Goal: Task Accomplishment & Management: Manage account settings

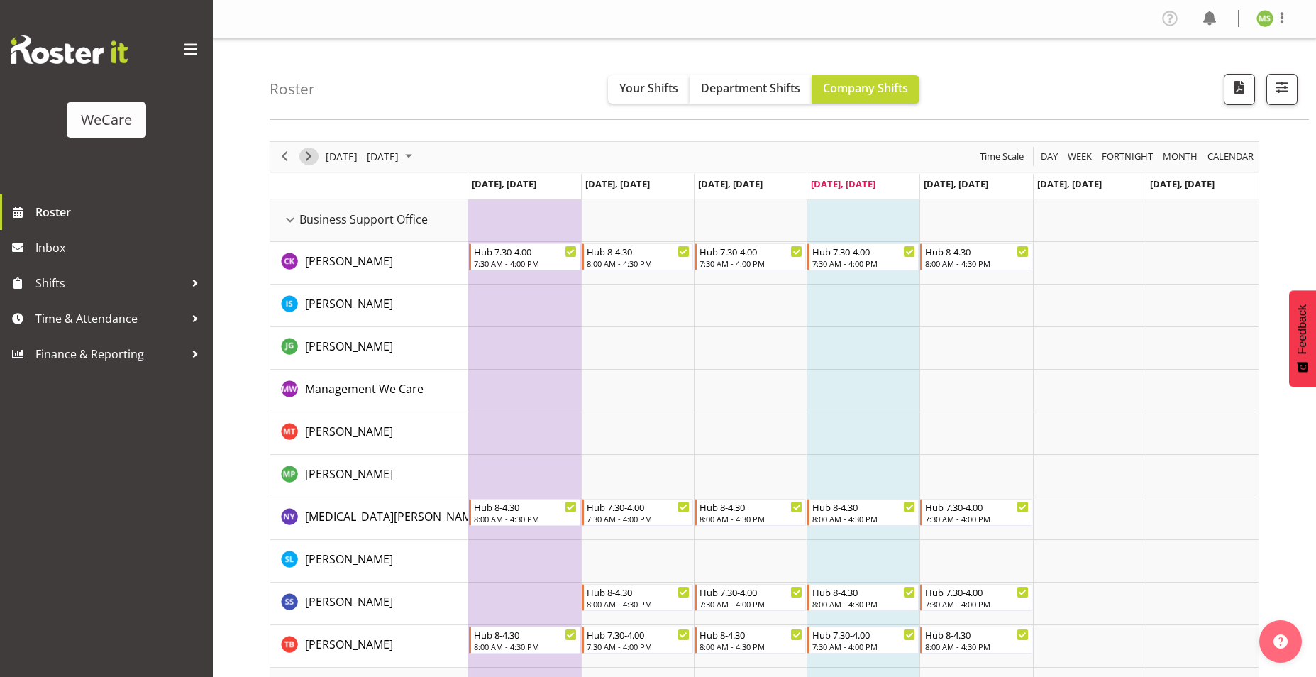
click at [306, 152] on span "Next" at bounding box center [308, 157] width 17 height 18
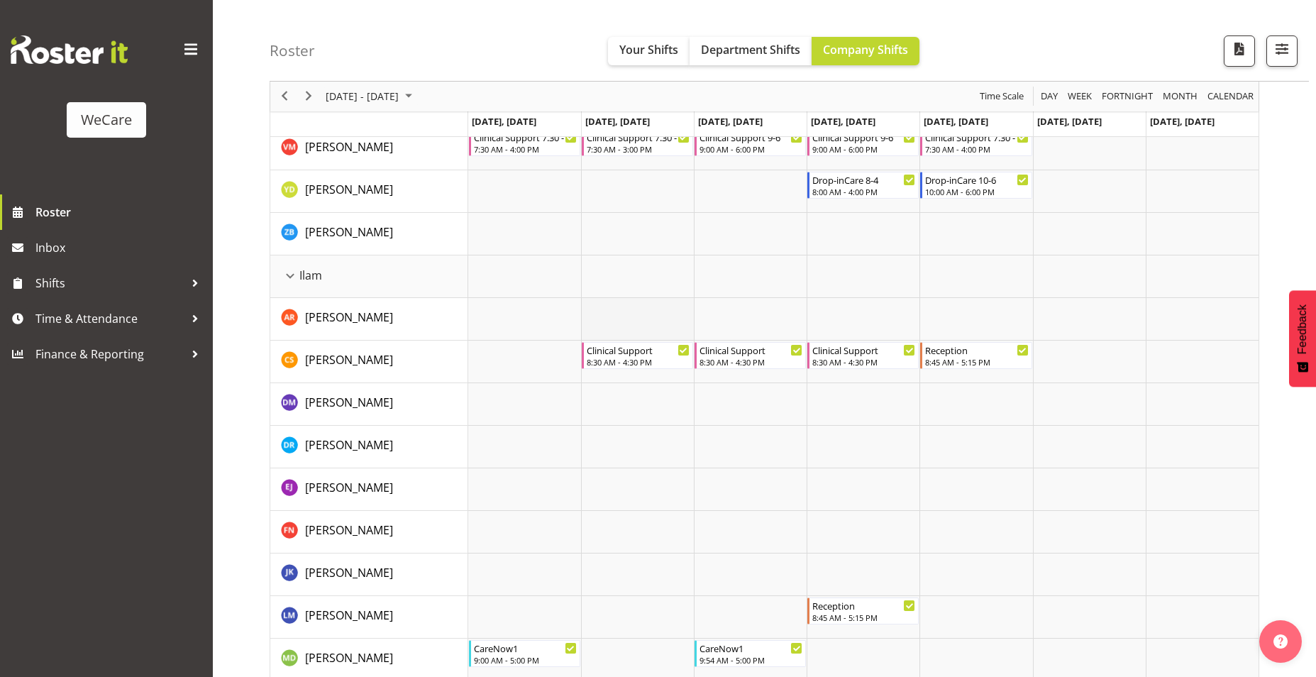
scroll to position [1490, 0]
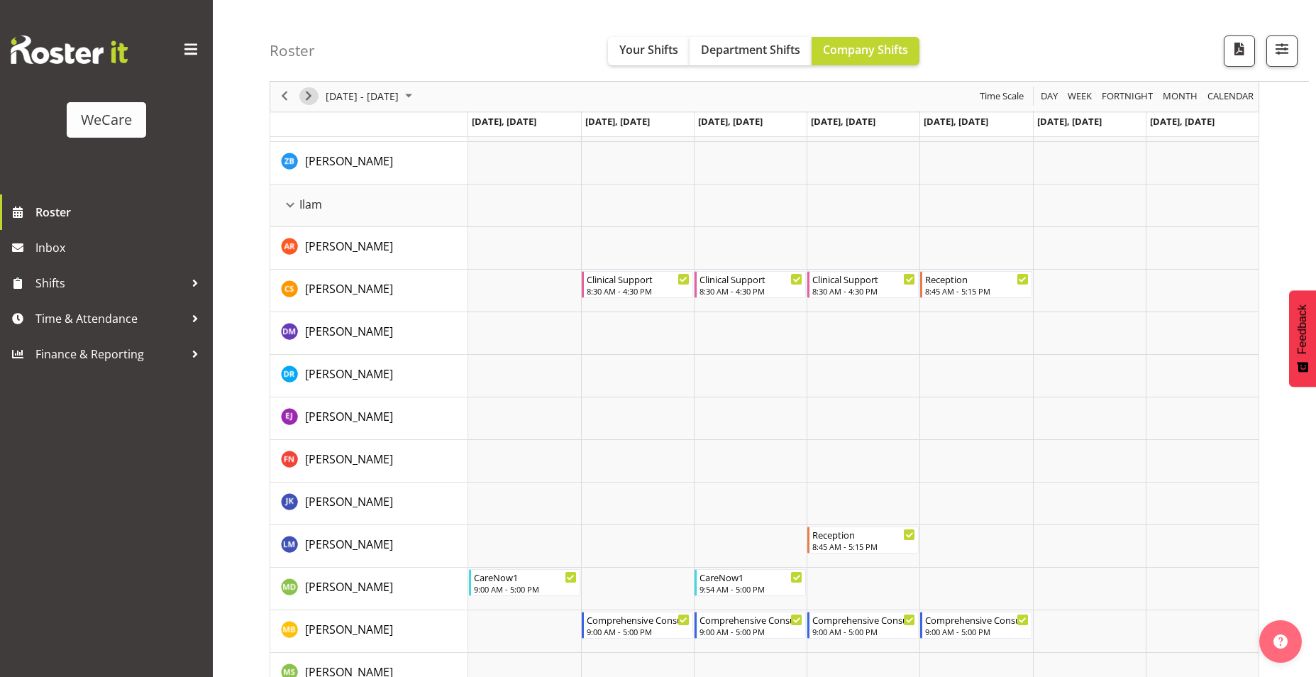
drag, startPoint x: 308, startPoint y: 102, endPoint x: 321, endPoint y: 159, distance: 58.2
click at [308, 102] on span "Next" at bounding box center [308, 97] width 17 height 18
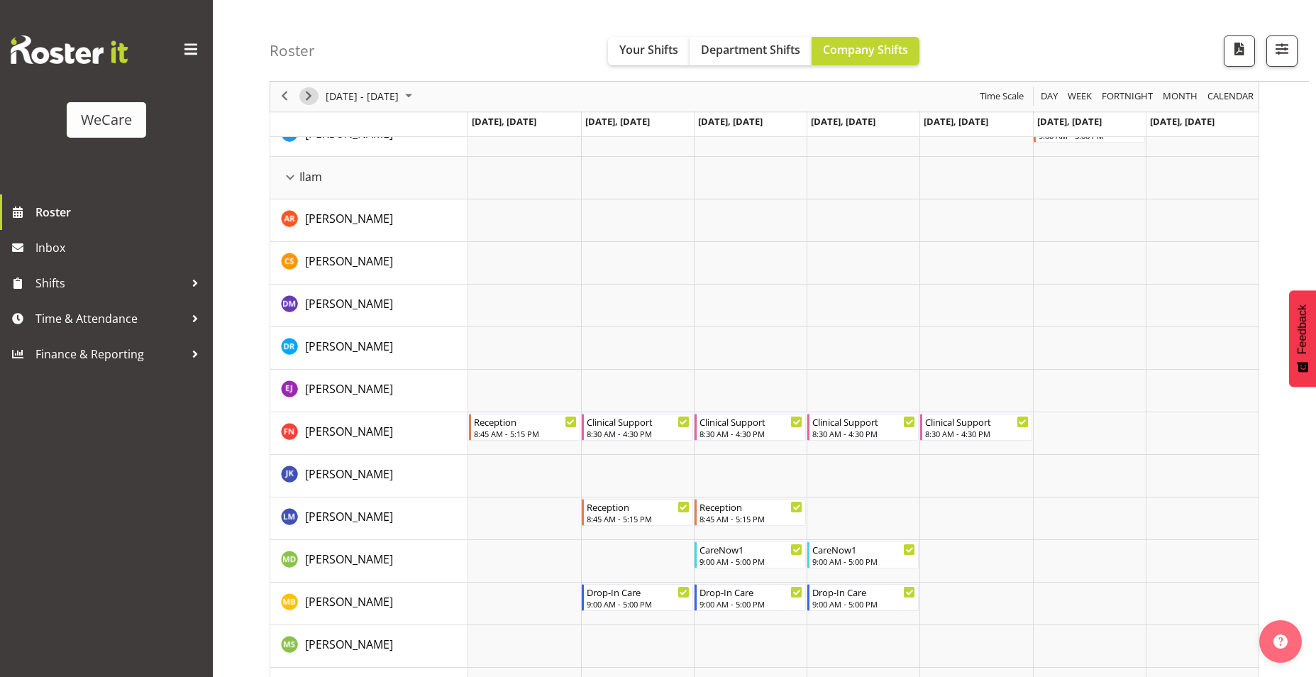
click at [310, 99] on span "Next" at bounding box center [308, 97] width 17 height 18
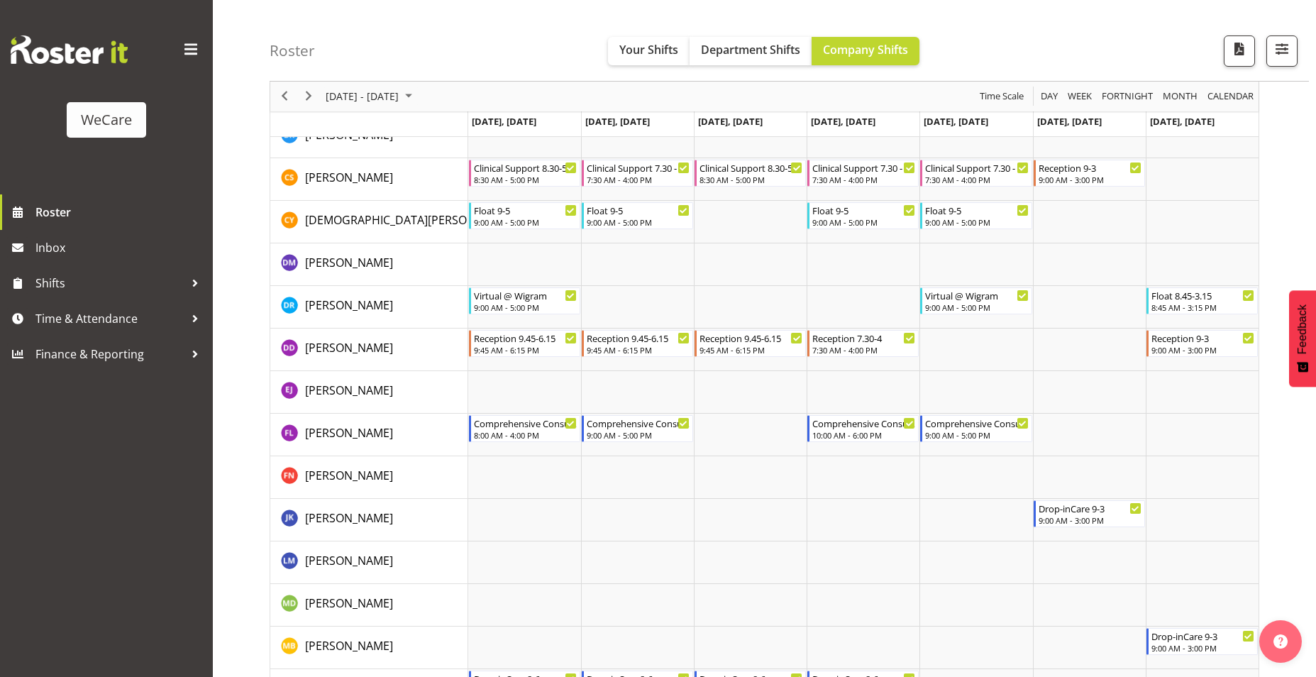
scroll to position [3422, 0]
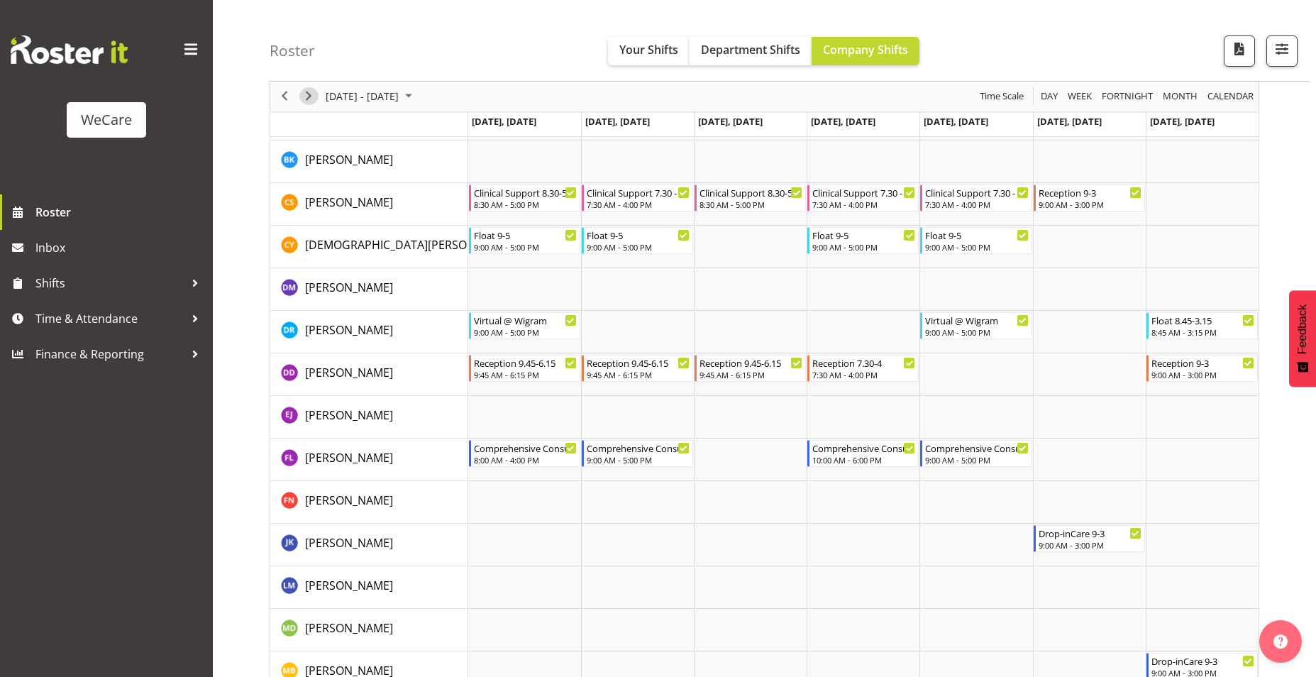
click at [316, 99] on span "Next" at bounding box center [308, 97] width 17 height 18
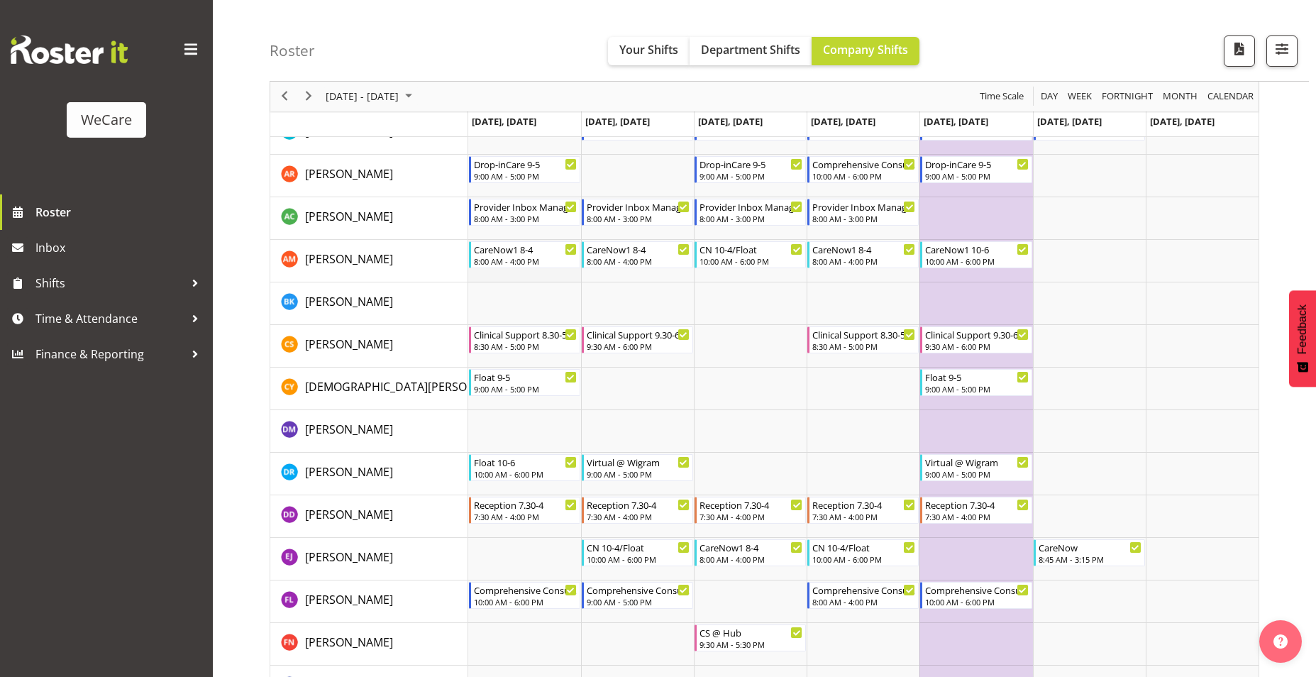
scroll to position [3564, 0]
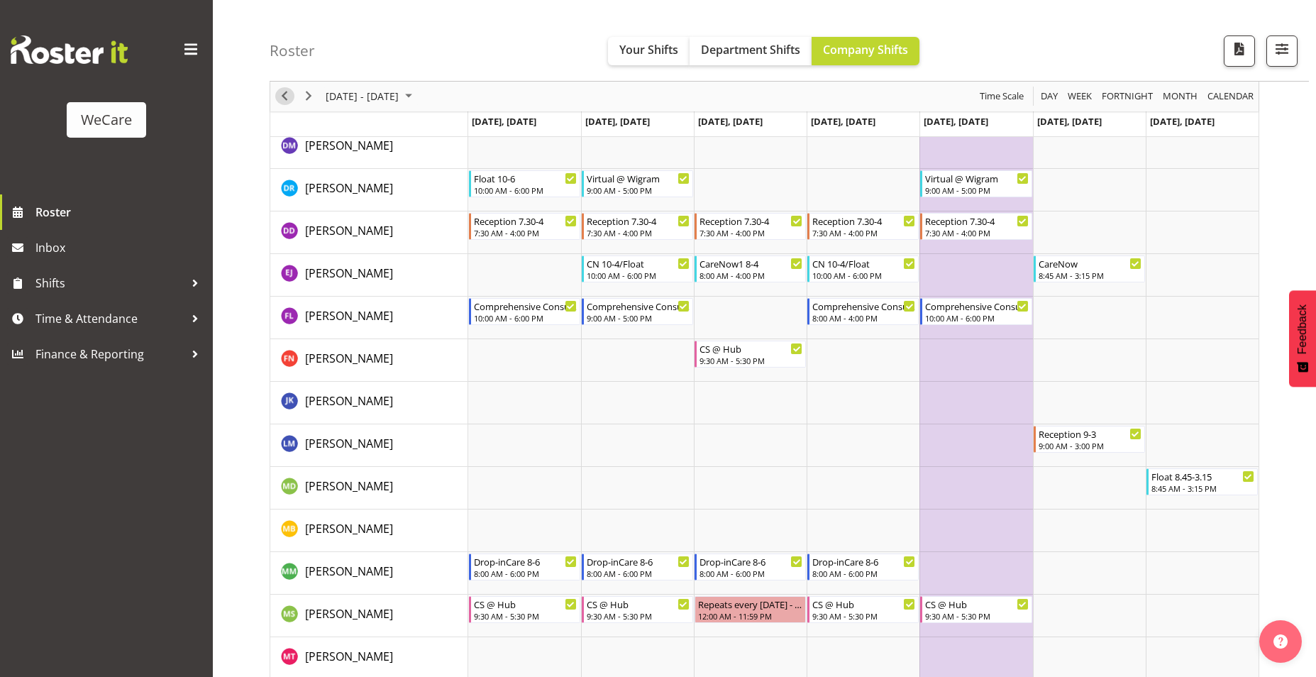
click at [285, 100] on span "Previous" at bounding box center [284, 97] width 17 height 18
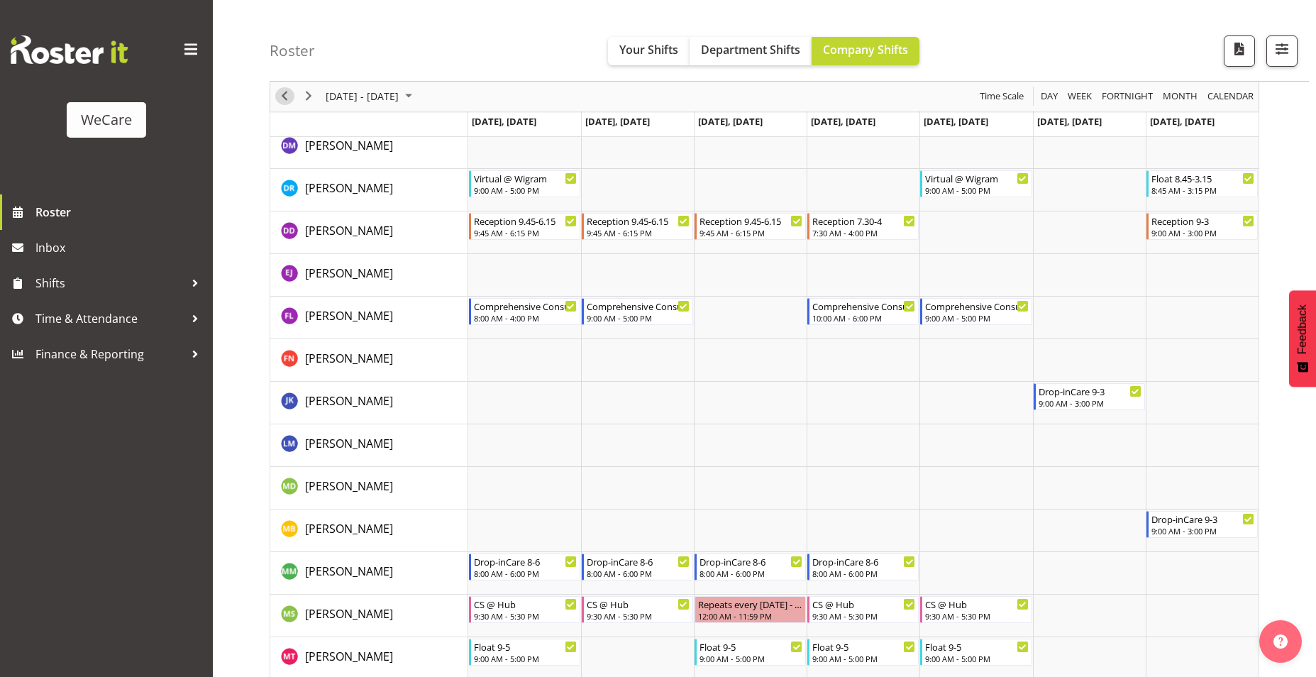
click at [284, 100] on span "Previous" at bounding box center [284, 97] width 17 height 18
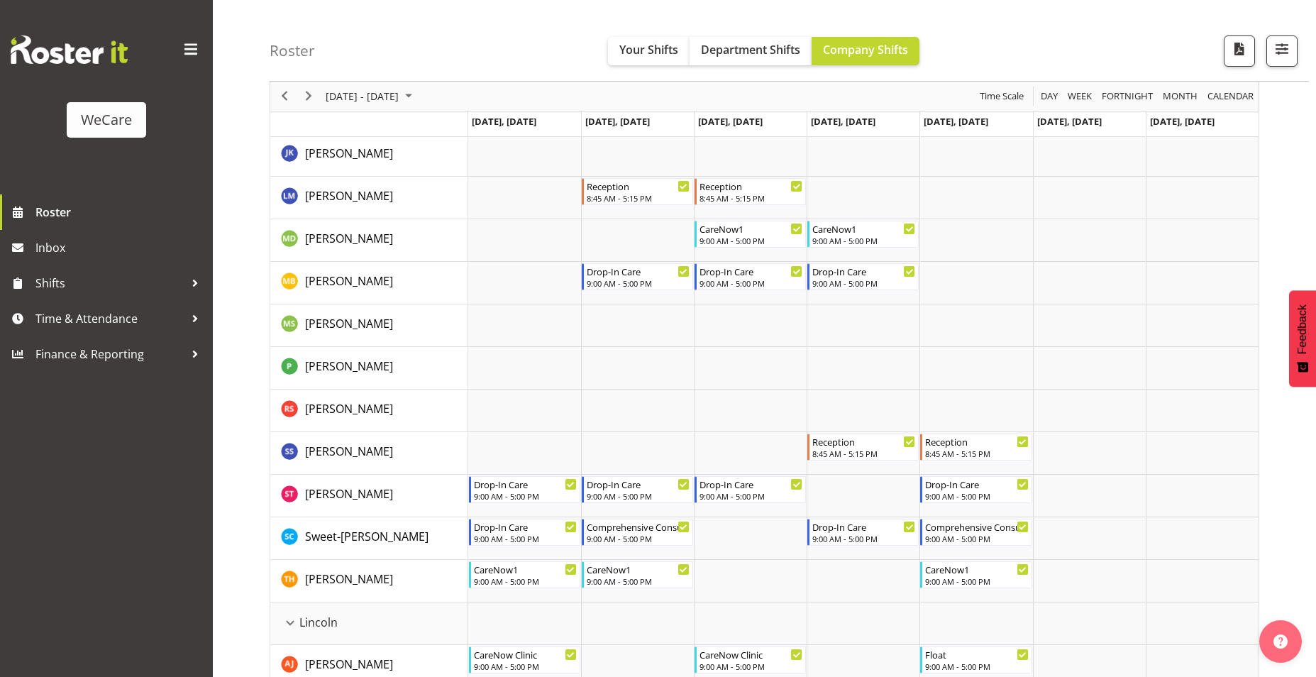
scroll to position [1826, 0]
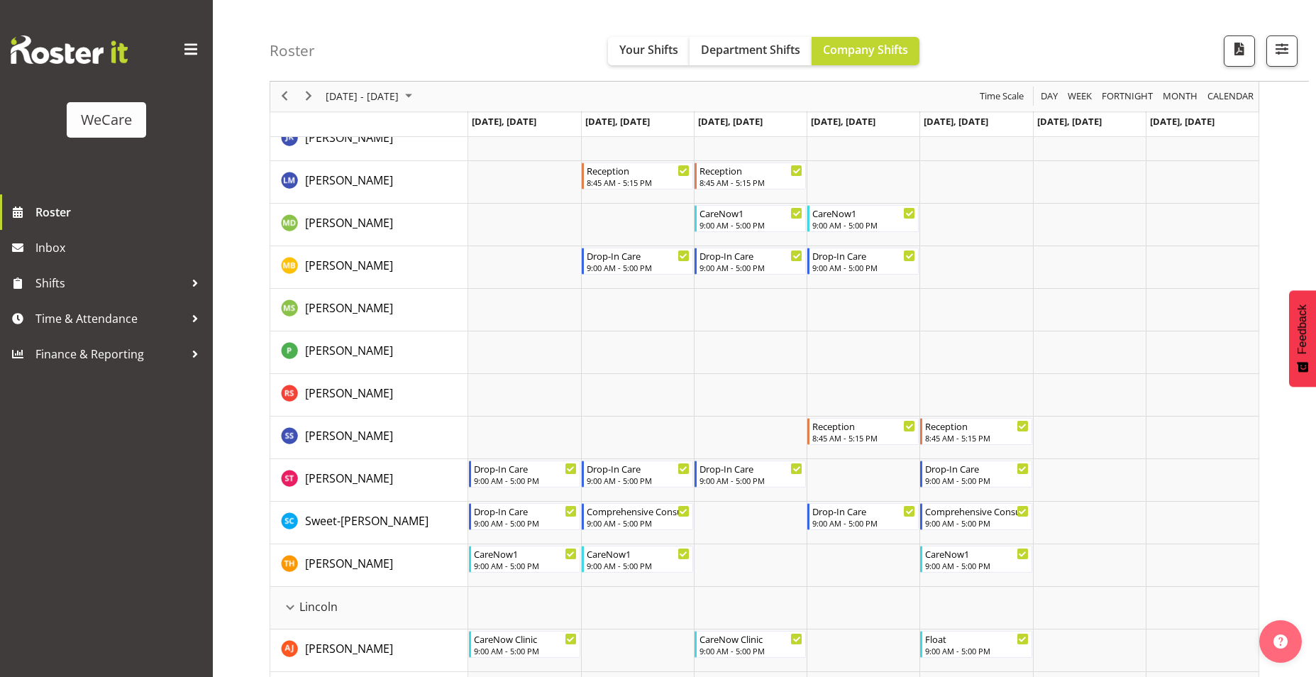
scroll to position [3564, 0]
